Goal: Transaction & Acquisition: Purchase product/service

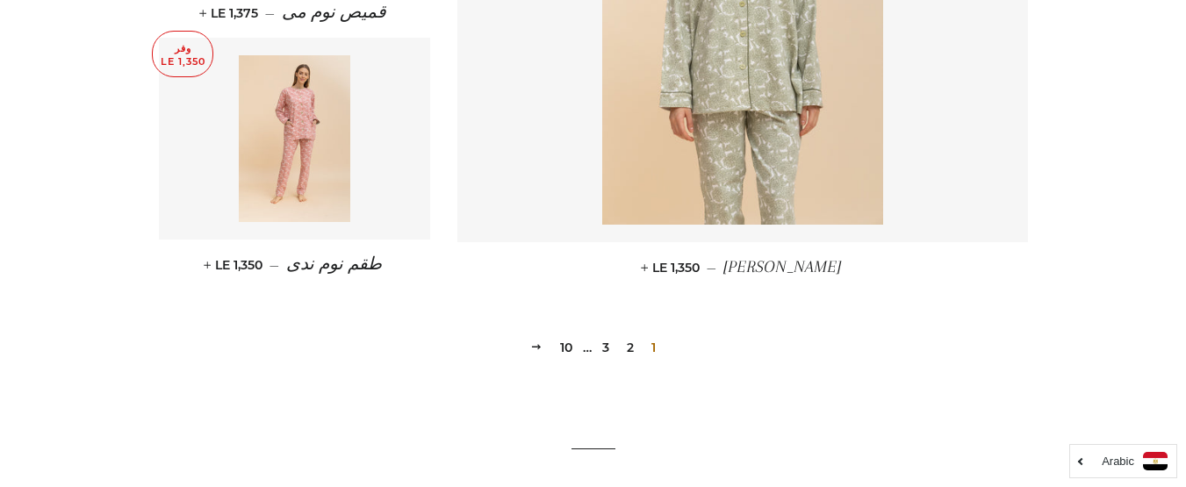
scroll to position [2662, 0]
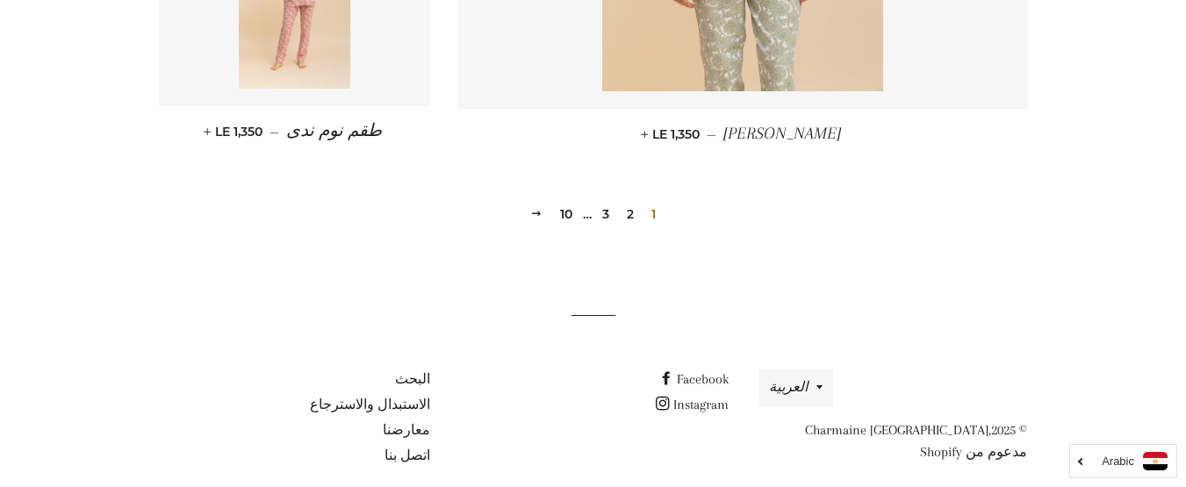
click at [632, 201] on link "2" at bounding box center [630, 214] width 21 height 26
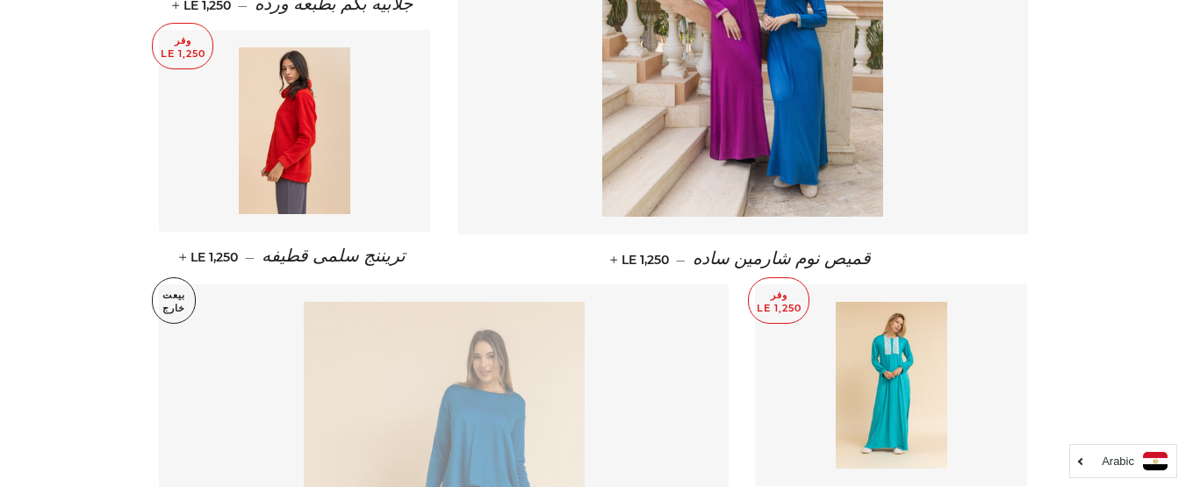
scroll to position [1229, 0]
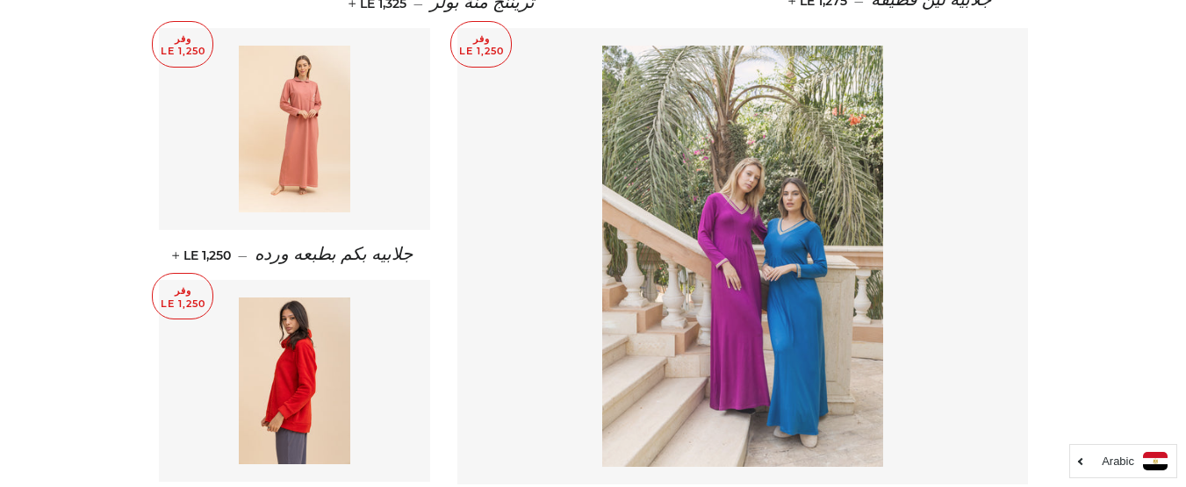
click at [795, 228] on img at bounding box center [742, 256] width 281 height 421
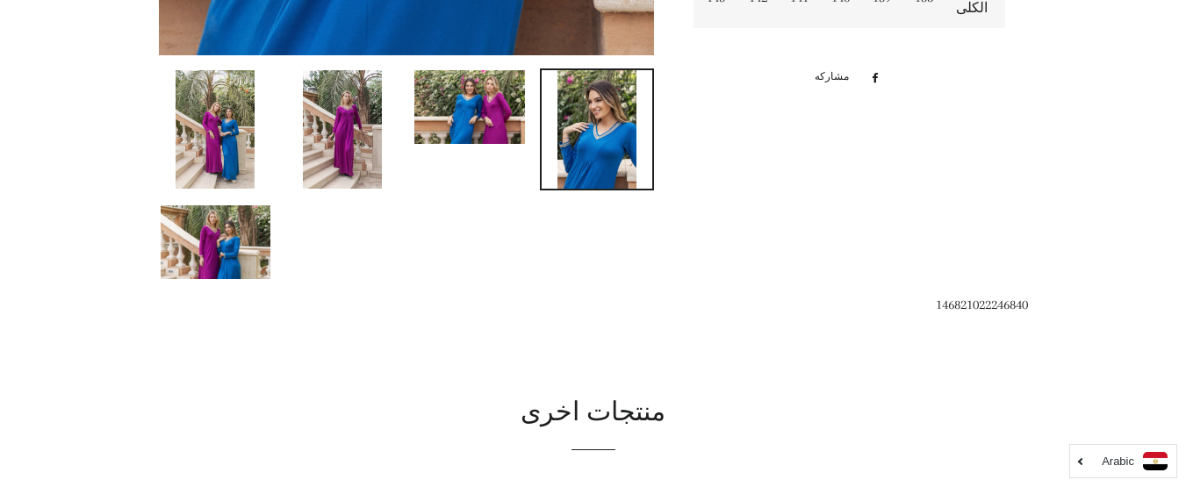
scroll to position [965, 0]
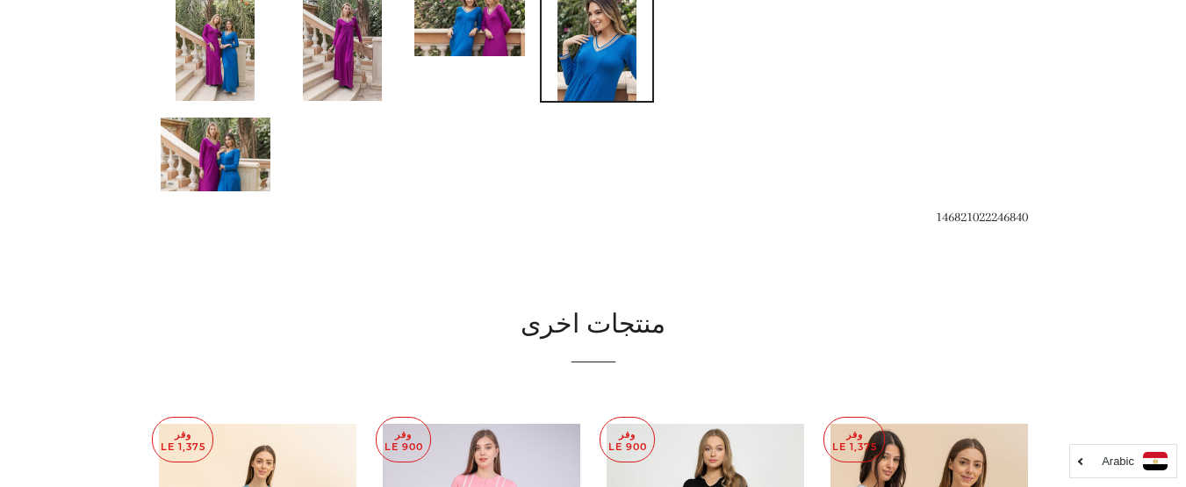
click at [349, 56] on img at bounding box center [342, 41] width 79 height 118
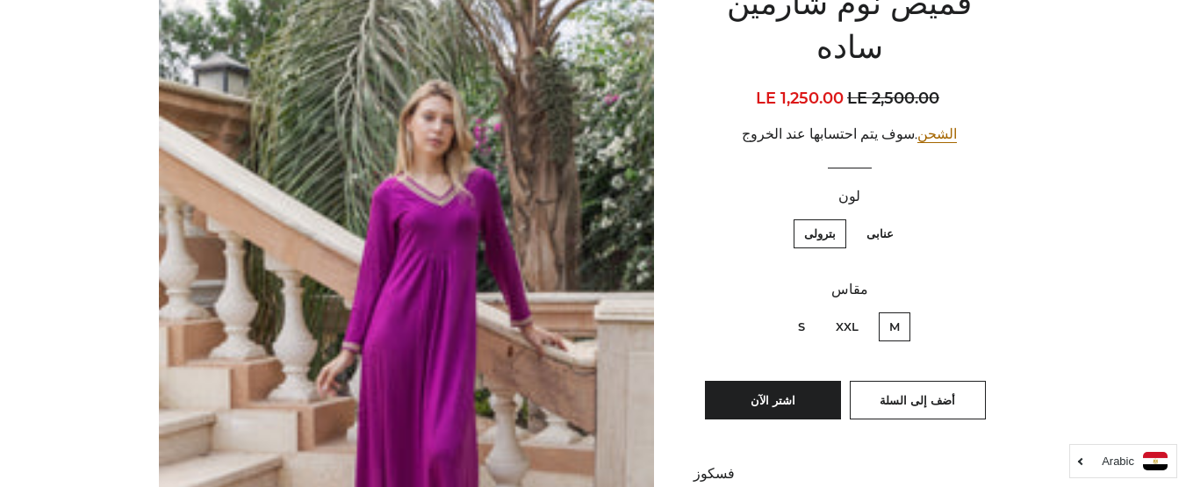
scroll to position [176, 0]
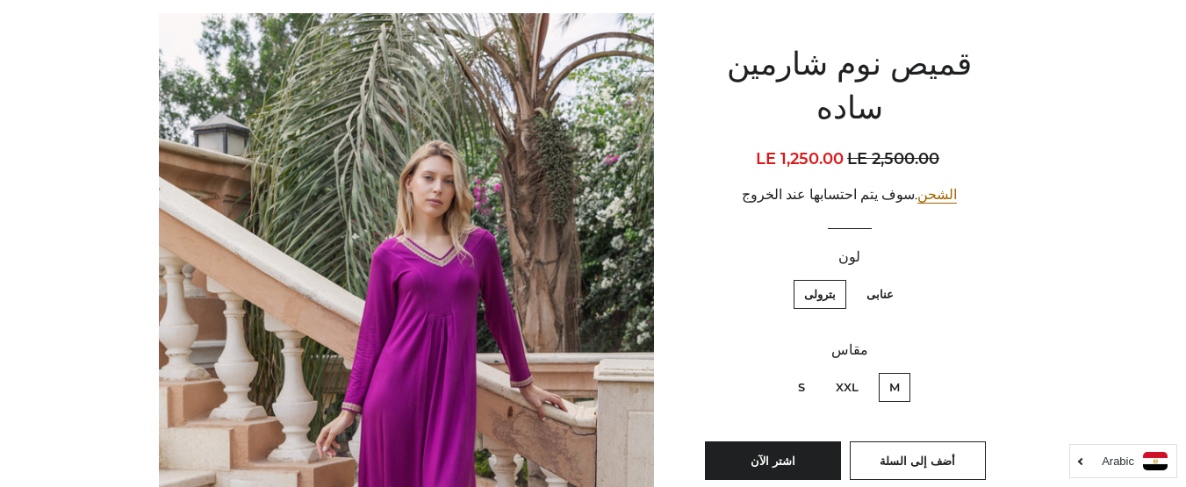
click at [847, 373] on label "XXL" at bounding box center [847, 387] width 44 height 29
click at [863, 370] on input "XXL" at bounding box center [863, 370] width 1 height 1
radio input "true"
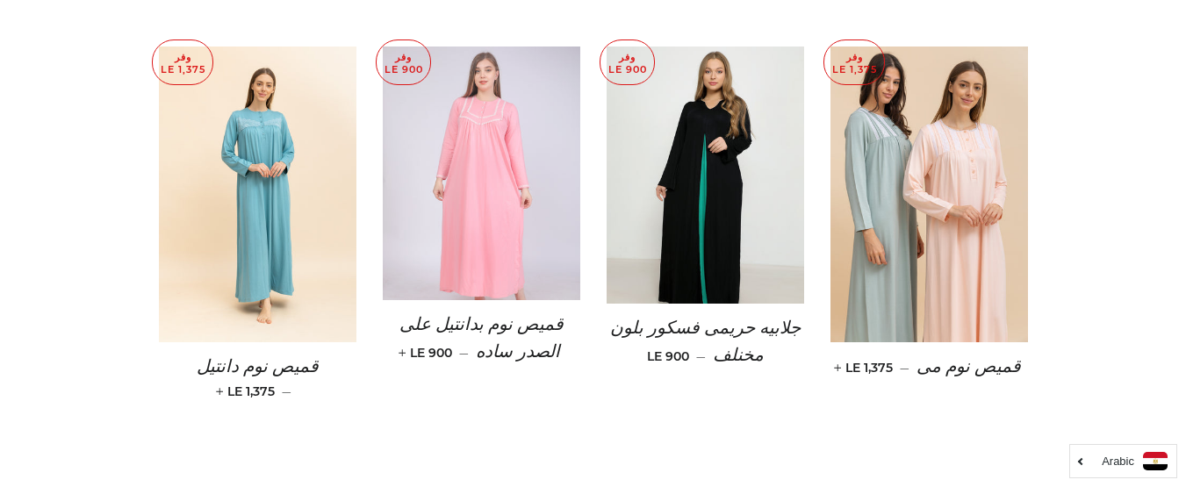
scroll to position [1316, 0]
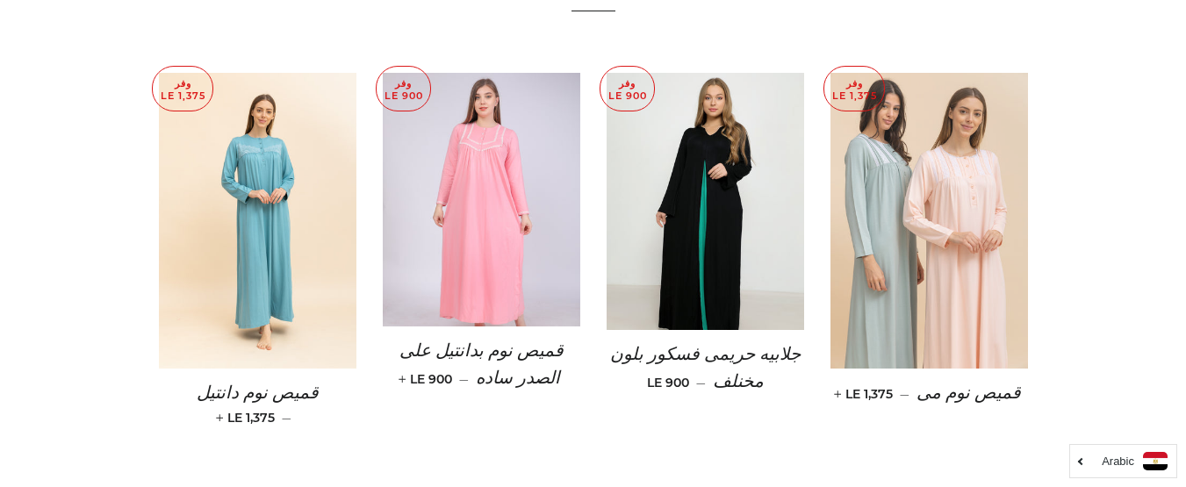
click at [918, 283] on img at bounding box center [928, 221] width 197 height 297
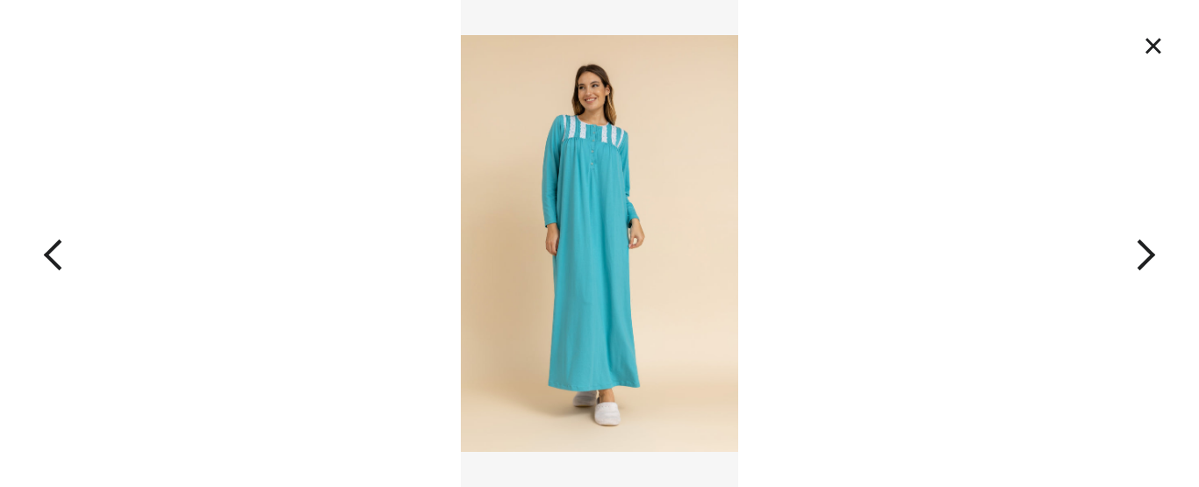
click at [592, 253] on img at bounding box center [600, 243] width 278 height 487
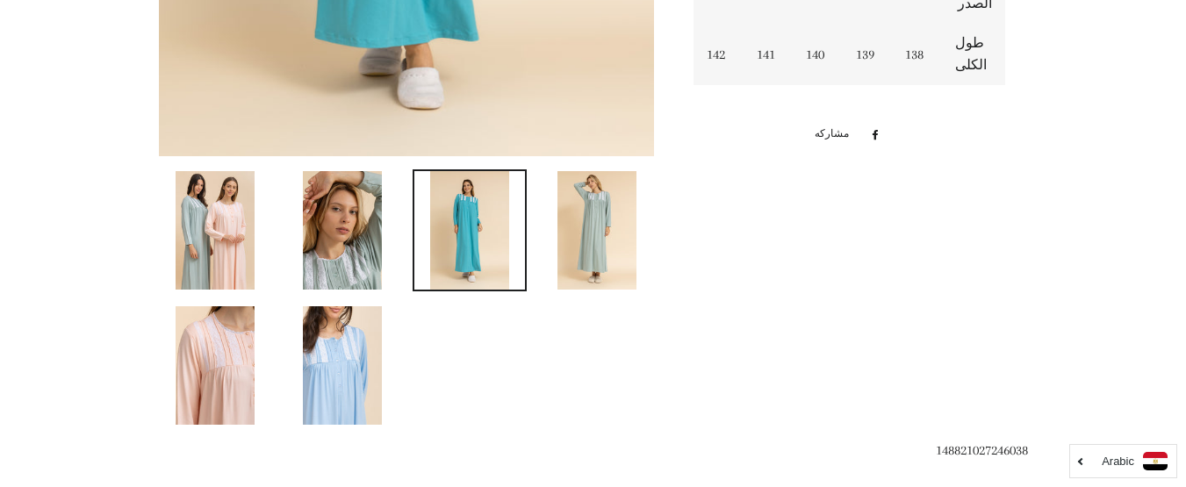
scroll to position [803, 0]
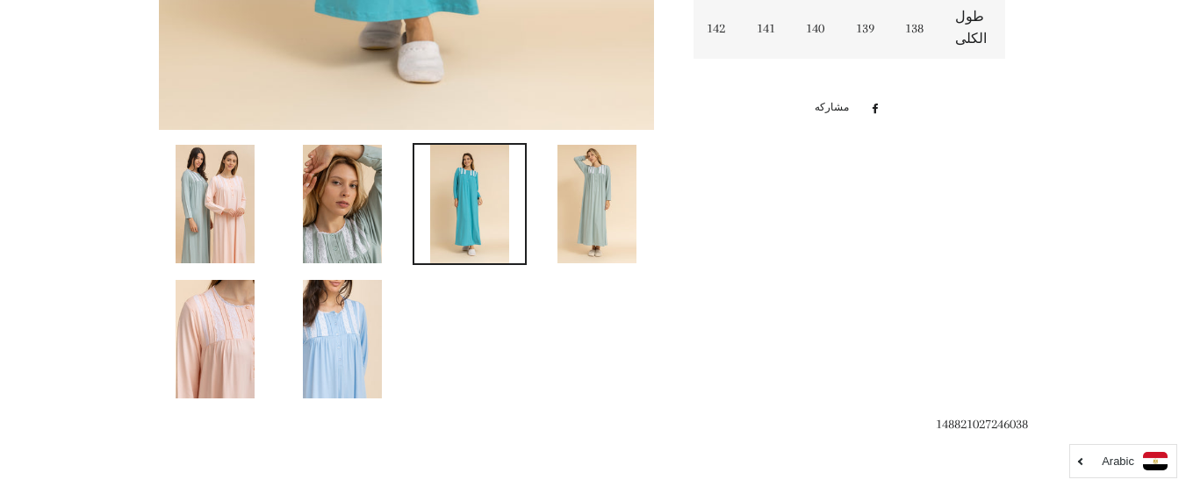
click at [587, 200] on img at bounding box center [596, 204] width 79 height 118
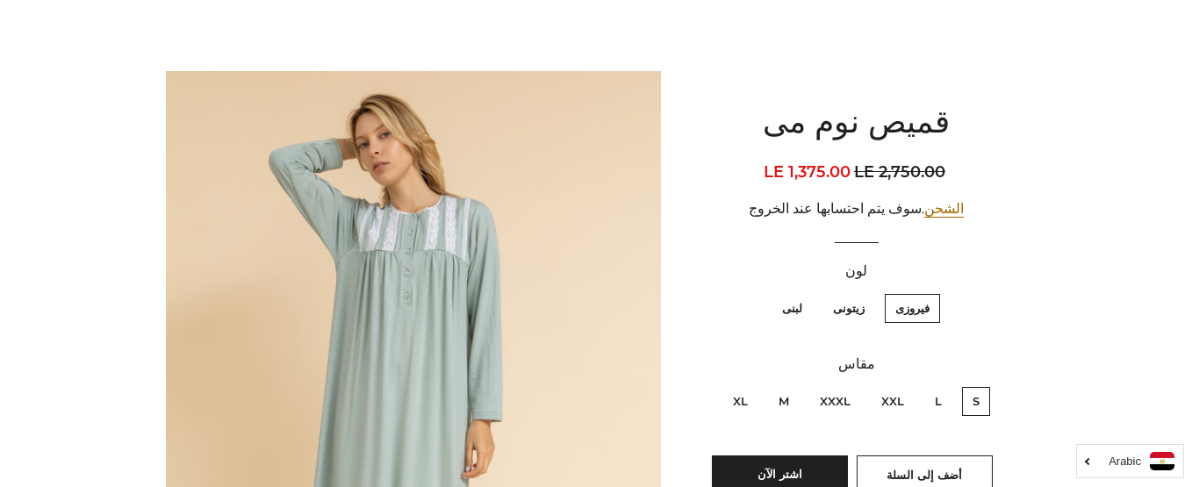
scroll to position [101, 0]
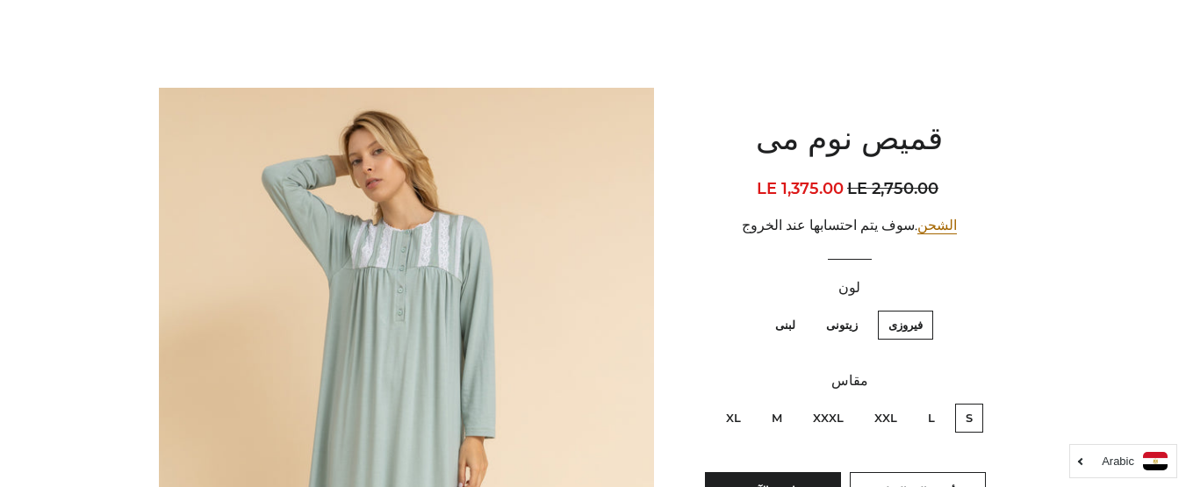
click at [464, 311] on img at bounding box center [407, 459] width 496 height 743
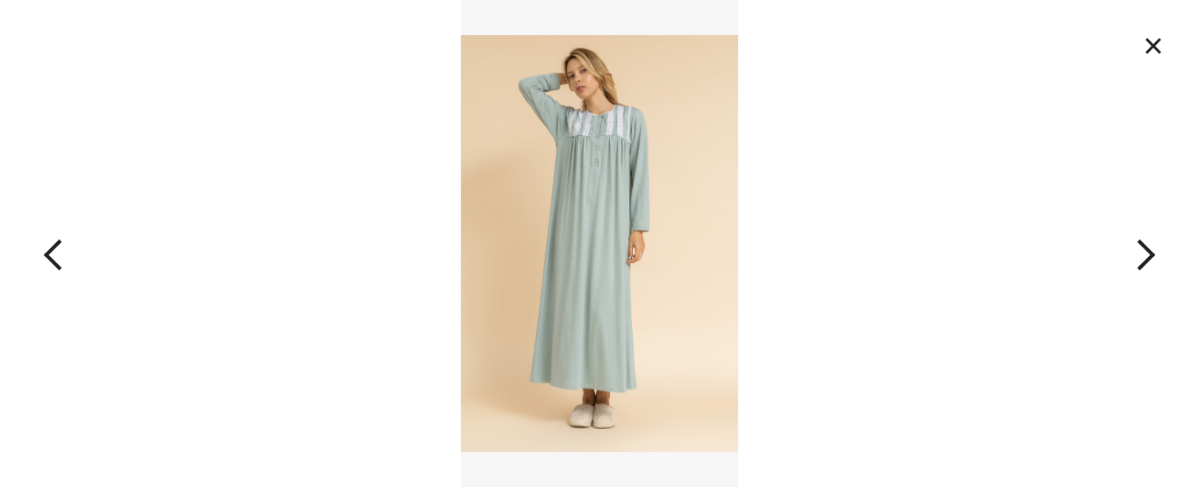
click at [1141, 253] on button "button" at bounding box center [1079, 243] width 240 height 487
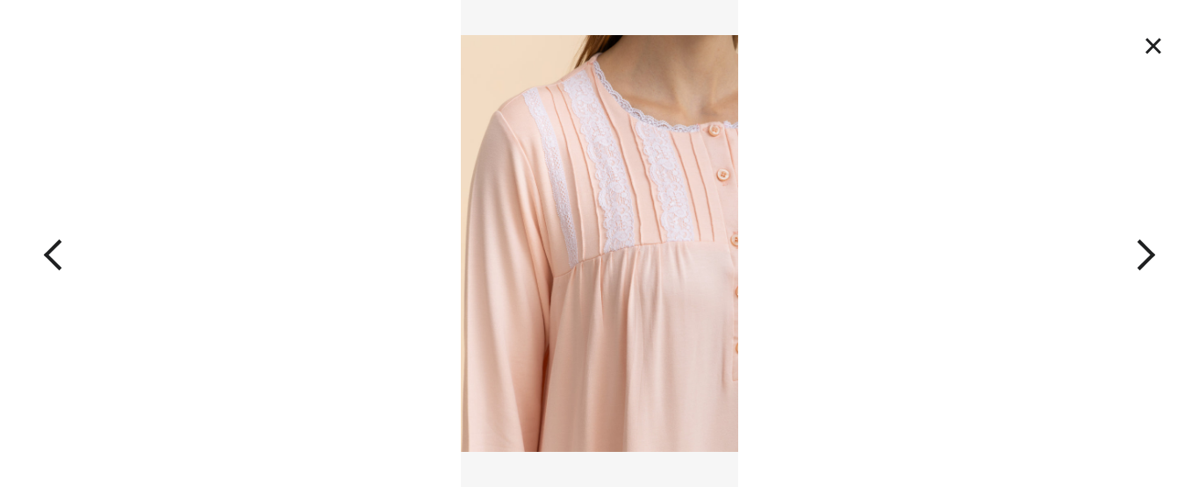
click at [1141, 254] on button "button" at bounding box center [1079, 243] width 240 height 487
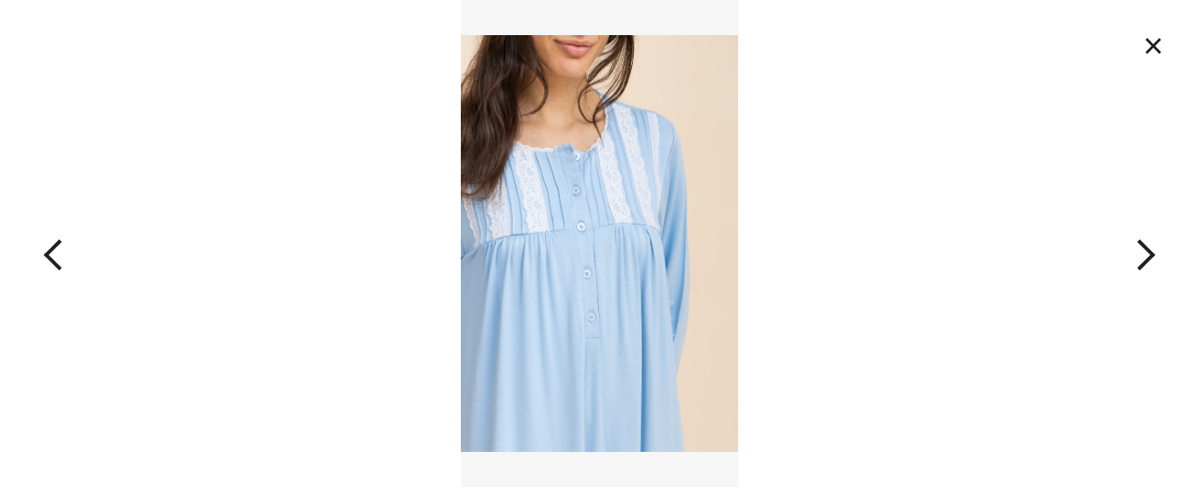
click at [1141, 254] on button "button" at bounding box center [1079, 243] width 240 height 487
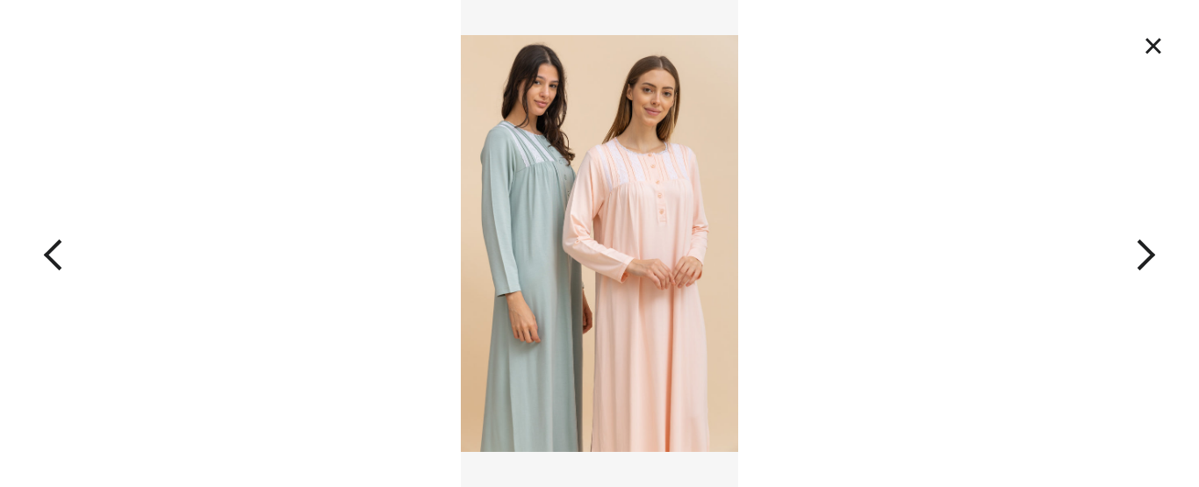
click at [1141, 254] on button "button" at bounding box center [1079, 243] width 240 height 487
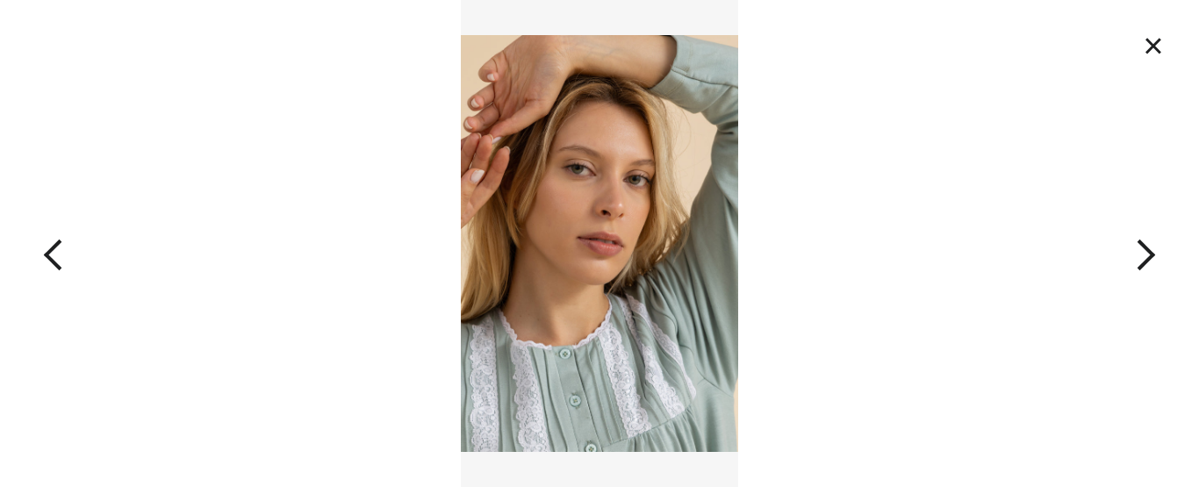
click at [1143, 255] on button "button" at bounding box center [1079, 243] width 240 height 487
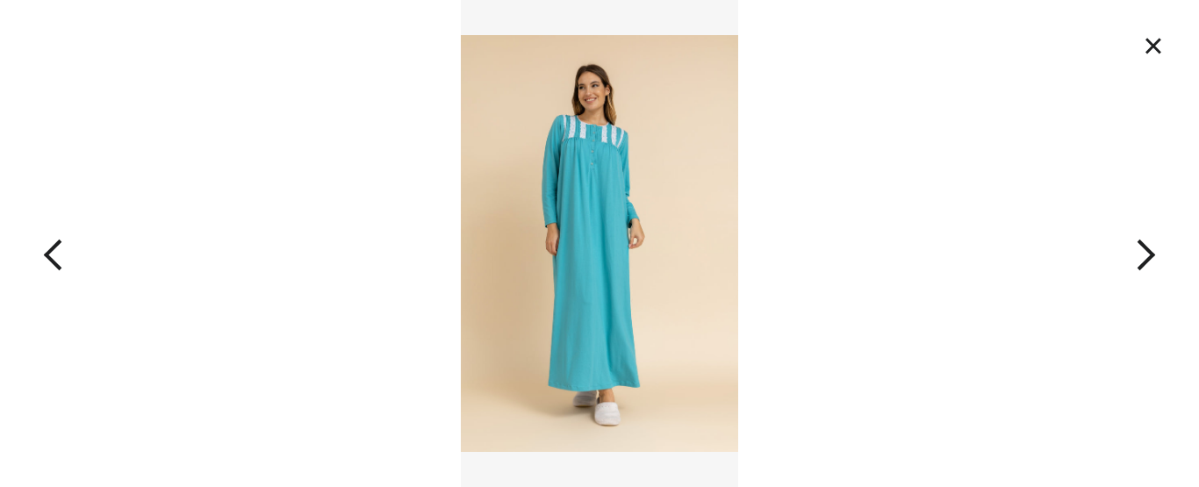
click at [613, 290] on img at bounding box center [600, 243] width 278 height 487
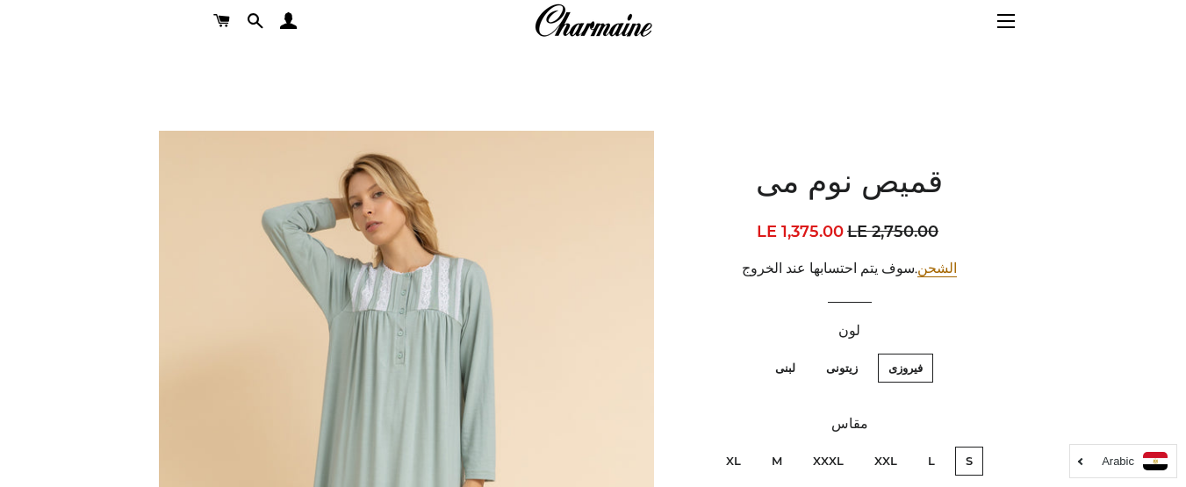
scroll to position [40, 0]
